Goal: Complete application form

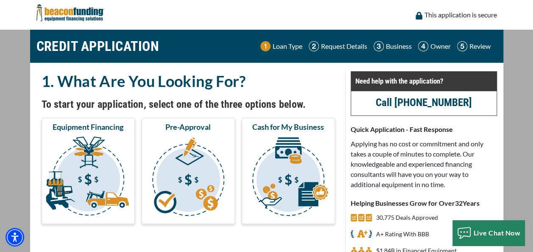
click at [58, 15] on img at bounding box center [70, 12] width 68 height 25
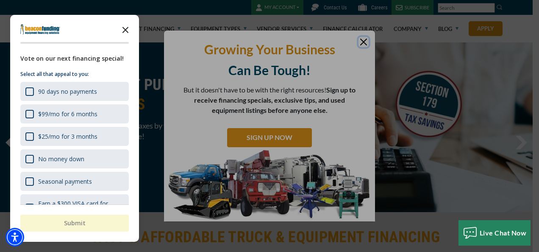
click at [128, 31] on icon "Close the survey" at bounding box center [125, 29] width 17 height 17
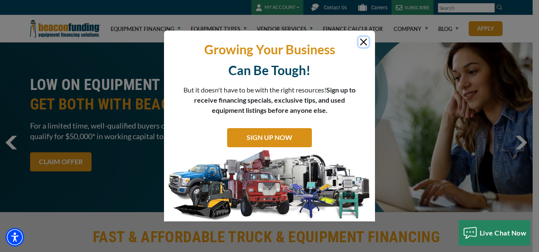
click at [363, 38] on button "Close" at bounding box center [364, 42] width 10 height 10
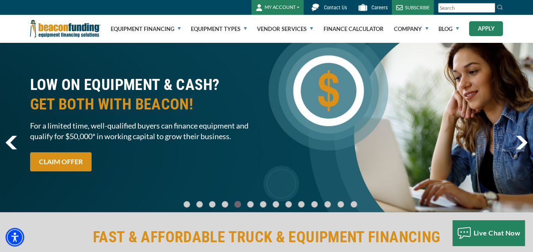
click at [478, 31] on link "Apply" at bounding box center [486, 28] width 34 height 15
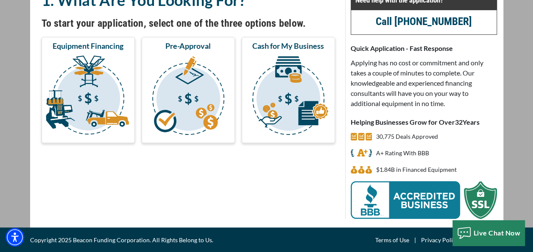
scroll to position [6, 0]
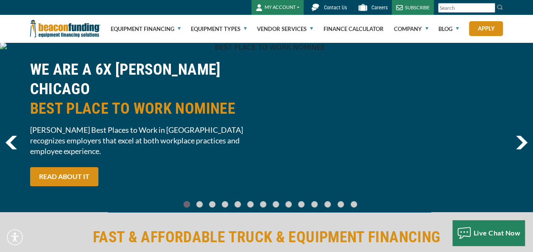
click at [297, 5] on button "MY ACCOUNT" at bounding box center [277, 7] width 52 height 15
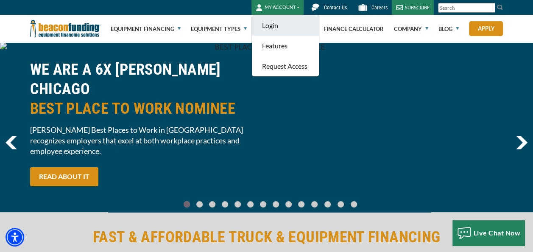
click at [285, 27] on link "Login" at bounding box center [285, 25] width 67 height 20
